Goal: Task Accomplishment & Management: Use online tool/utility

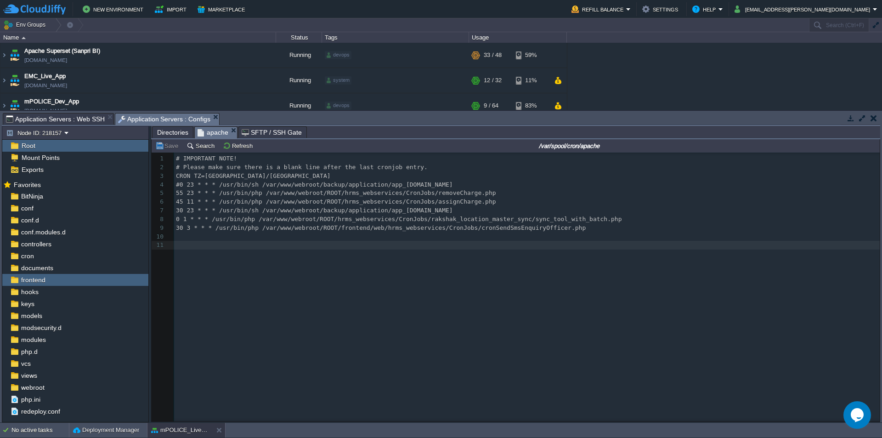
scroll to position [3, 0]
click at [277, 200] on div "x 1 # IMPORTANT NOTE! 2 # Please make sure there is a blank line after the last…" at bounding box center [528, 201] width 709 height 95
type textarea "# IMPORTANT NOTE! # Please make sure there is a blank line after the last cronj…"
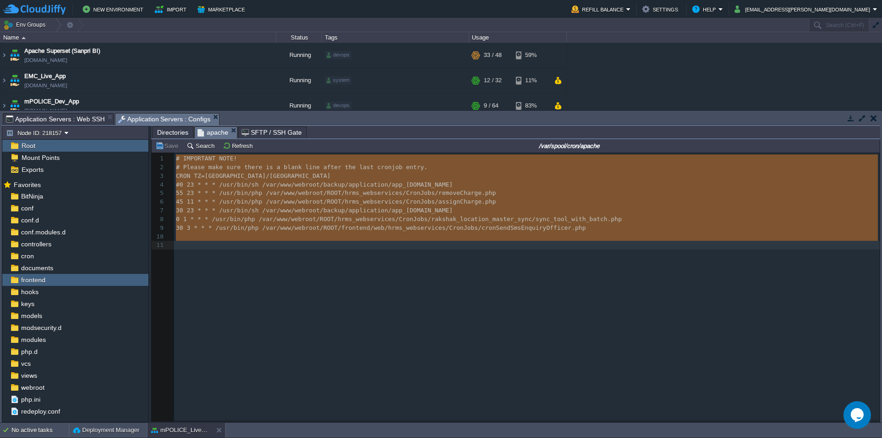
click at [168, 131] on span "Directories" at bounding box center [172, 132] width 31 height 11
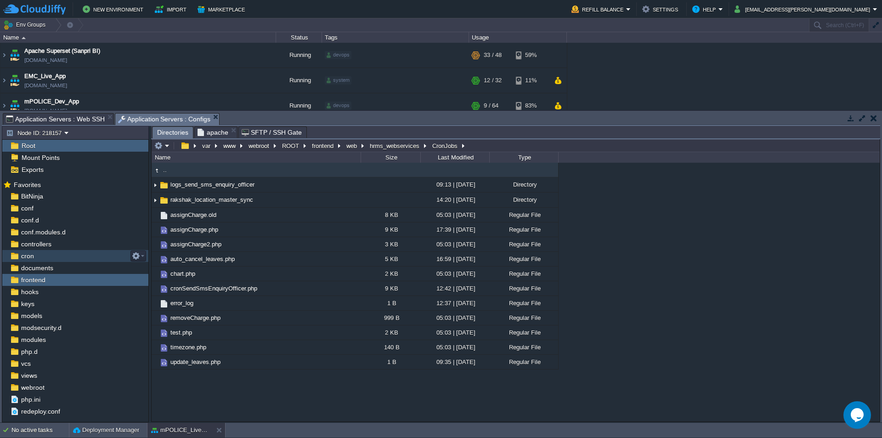
click at [34, 256] on span "cron" at bounding box center [27, 256] width 16 height 8
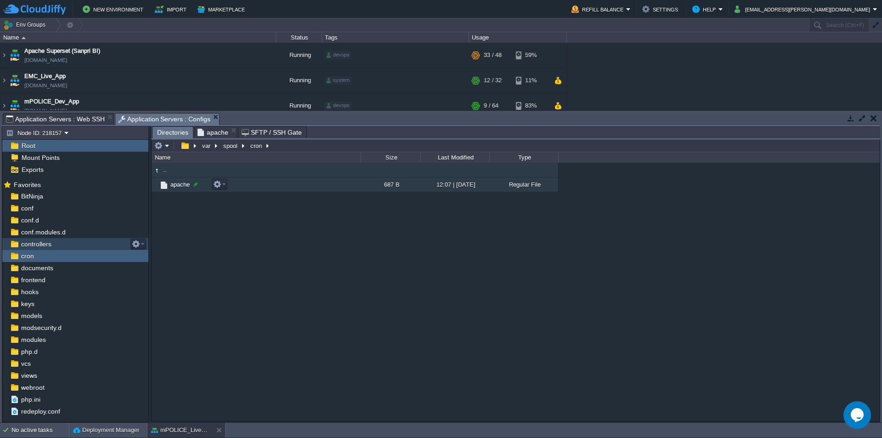
click at [194, 186] on div at bounding box center [195, 184] width 8 height 8
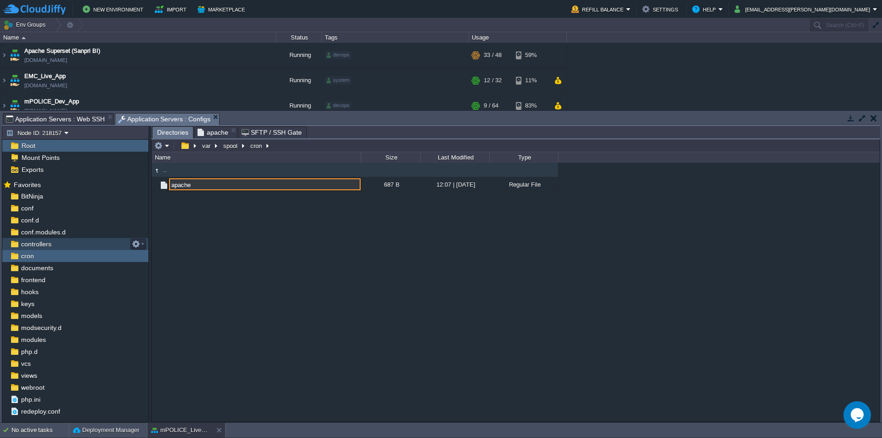
click at [210, 187] on input "apache" at bounding box center [264, 184] width 191 height 12
type input "/var/spool/cron"
click at [295, 144] on input "/var/spool/cron" at bounding box center [516, 145] width 728 height 13
type input "/var/spool/cron"
